Goal: Transaction & Acquisition: Purchase product/service

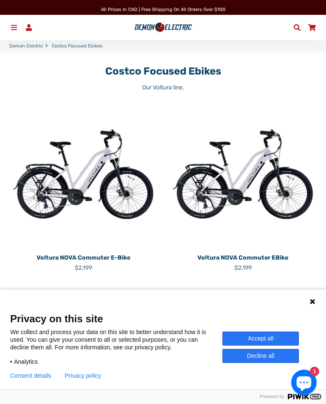
click at [322, 303] on div "Language 1 Language 2 Language 3" at bounding box center [163, 300] width 326 height 21
click at [314, 298] on icon at bounding box center [312, 301] width 7 height 7
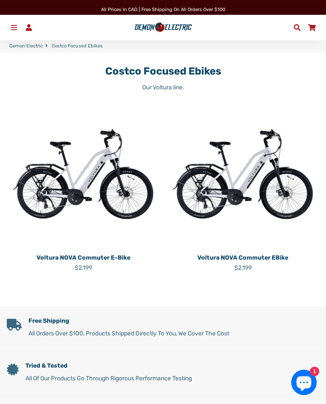
click at [252, 259] on p "Voltura NOVA Commuter eBike" at bounding box center [242, 257] width 153 height 9
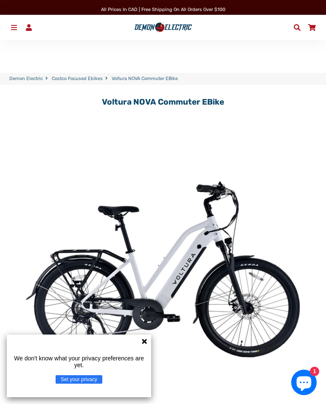
click at [146, 340] on icon at bounding box center [144, 341] width 5 height 5
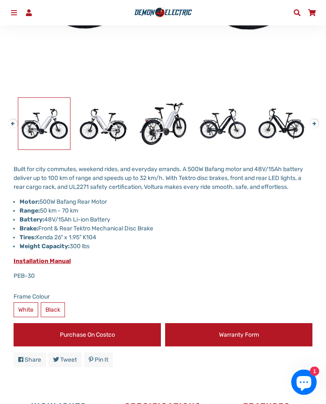
scroll to position [328, 0]
click at [111, 126] on img at bounding box center [104, 124] width 52 height 52
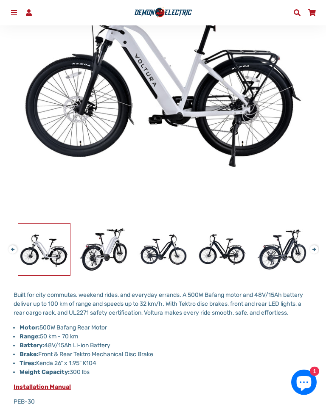
scroll to position [202, 0]
click at [117, 251] on img at bounding box center [104, 250] width 52 height 52
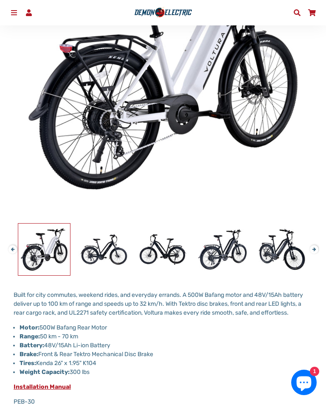
click at [111, 255] on img at bounding box center [104, 250] width 52 height 52
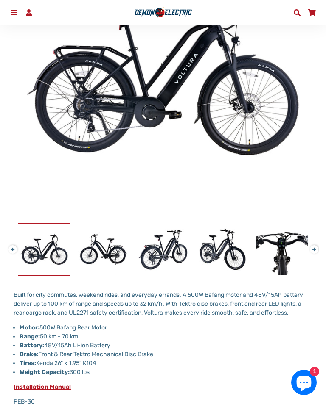
click at [287, 247] on img at bounding box center [282, 250] width 52 height 52
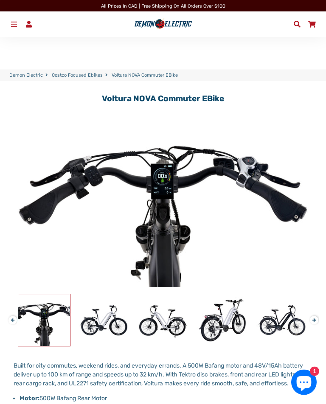
scroll to position [0, 0]
